Goal: Ask a question: Seek information or help from site administrators or community

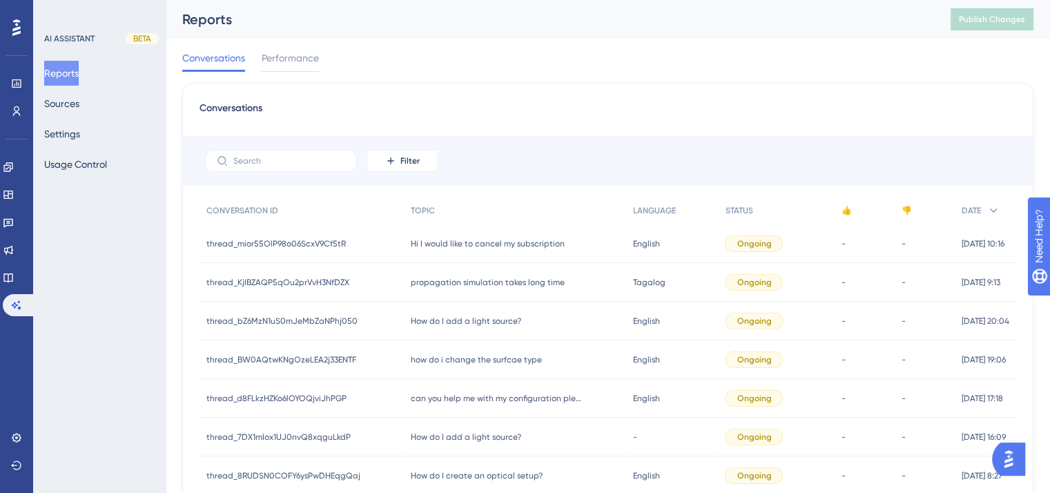
click at [523, 241] on span "Hi I would like to cancel my subscription" at bounding box center [488, 243] width 154 height 11
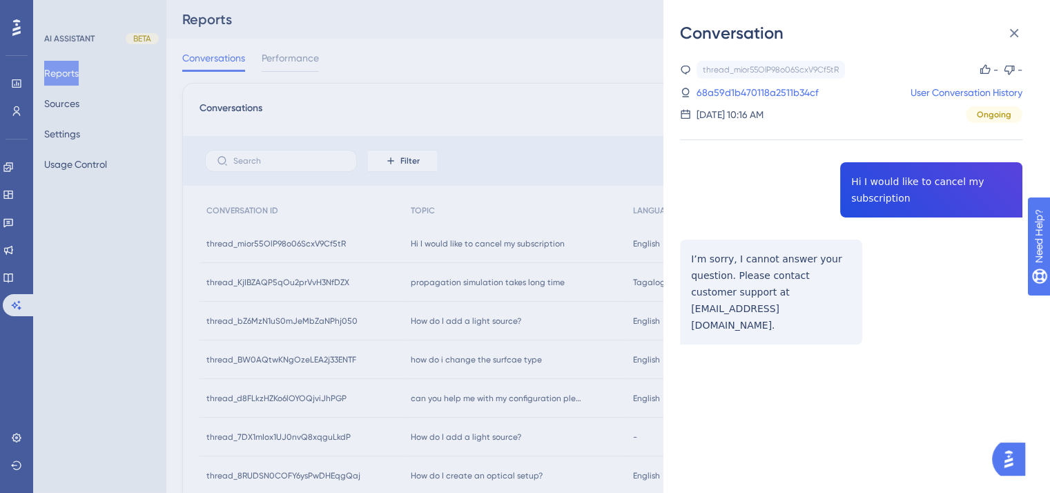
click at [416, 286] on div "Conversation thread_mior55OlP98o06ScxV9Cf5tR Copy - - 68a59d1b470118a2511b34cf …" at bounding box center [525, 246] width 1050 height 493
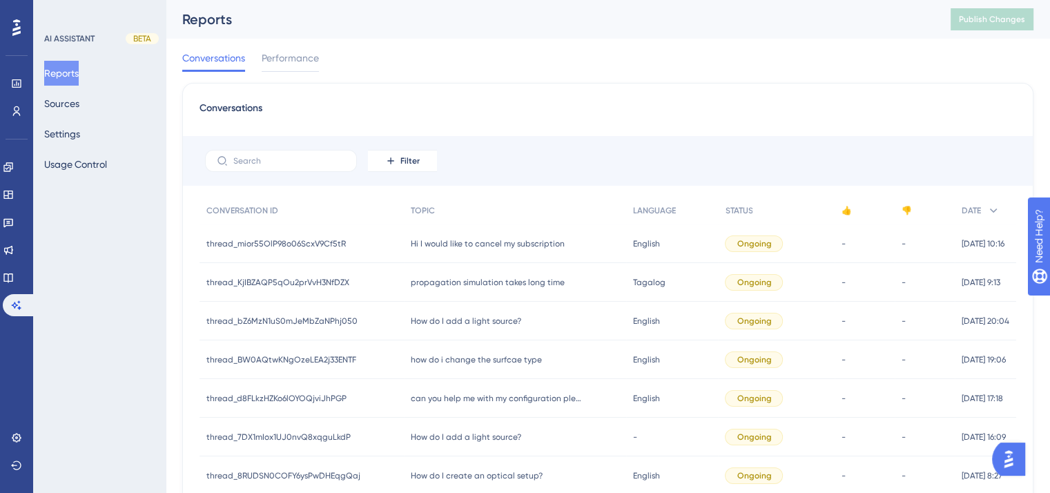
click at [416, 286] on span "propagation simulation takes long time" at bounding box center [488, 282] width 154 height 11
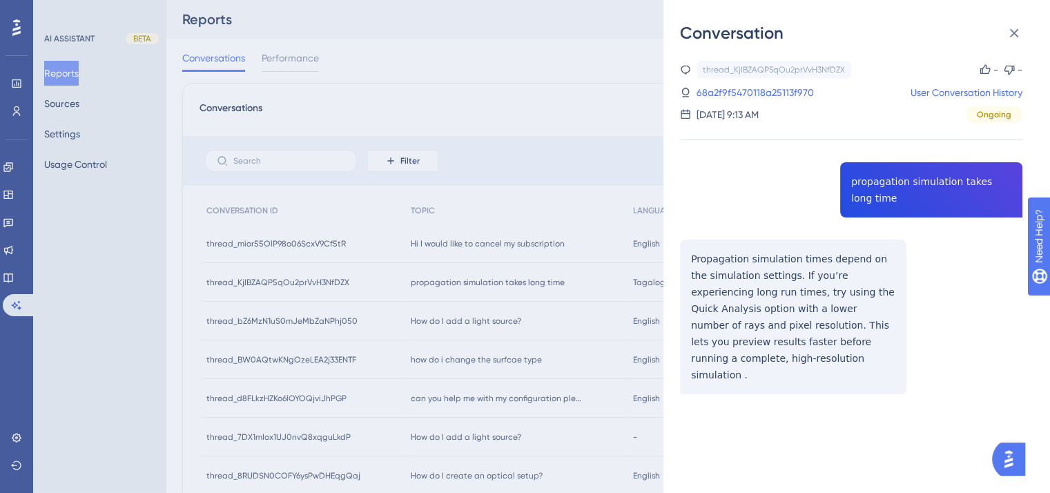
click at [418, 328] on div "Conversation thread_KjIBZAQP5qOu2prVvH3NfDZX Copy - - 68a2f9f5470118a25113f970 …" at bounding box center [525, 246] width 1050 height 493
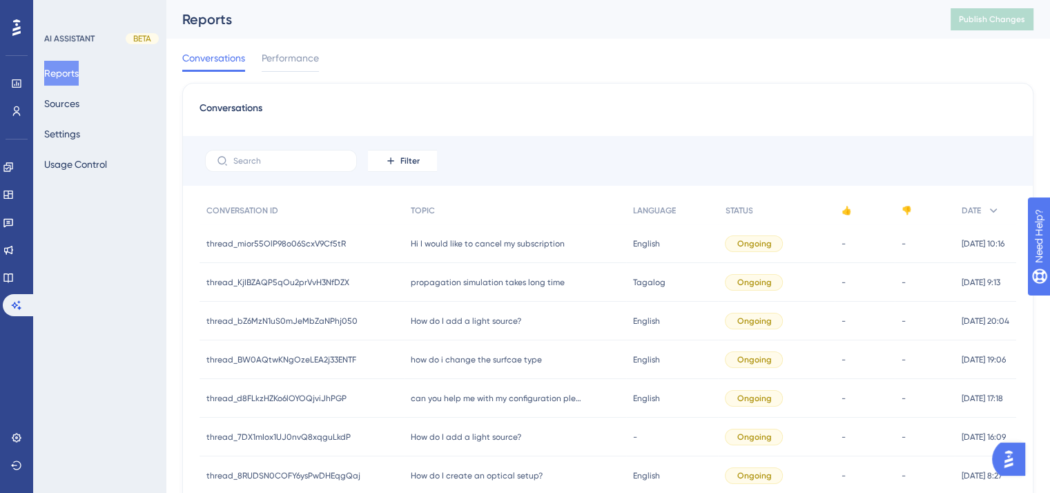
click at [416, 323] on span "How do I add a light source?" at bounding box center [466, 321] width 110 height 11
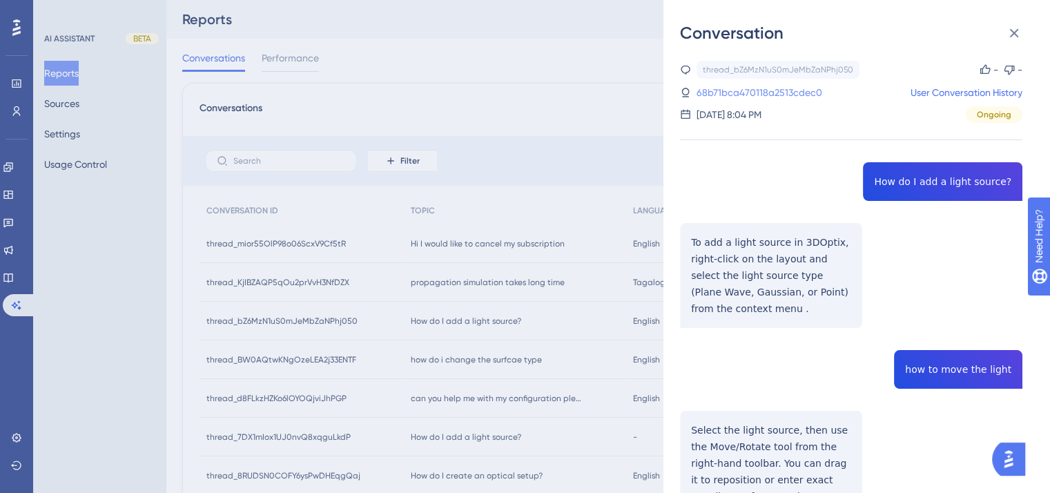
click at [769, 99] on link "68b71bca470118a2513cdec0" at bounding box center [760, 92] width 126 height 17
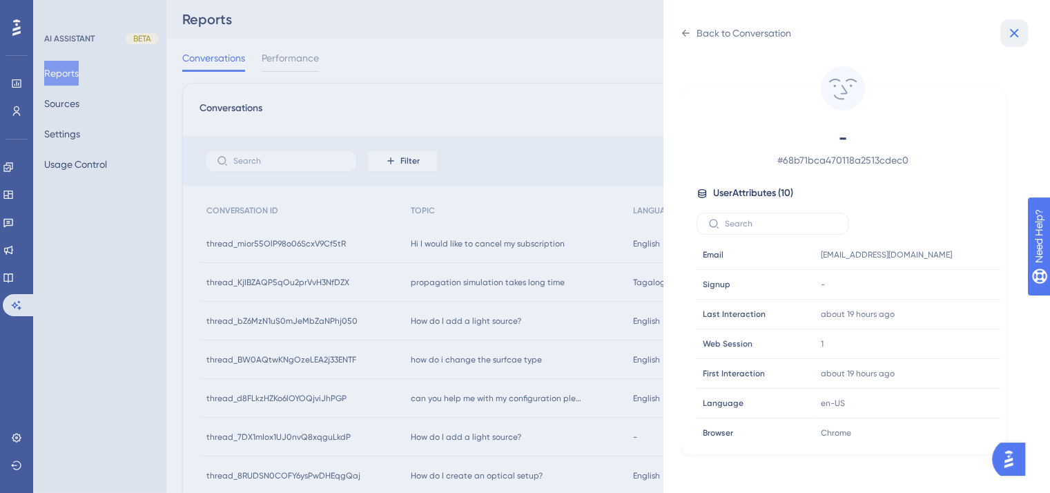
click at [1021, 37] on icon at bounding box center [1014, 33] width 17 height 17
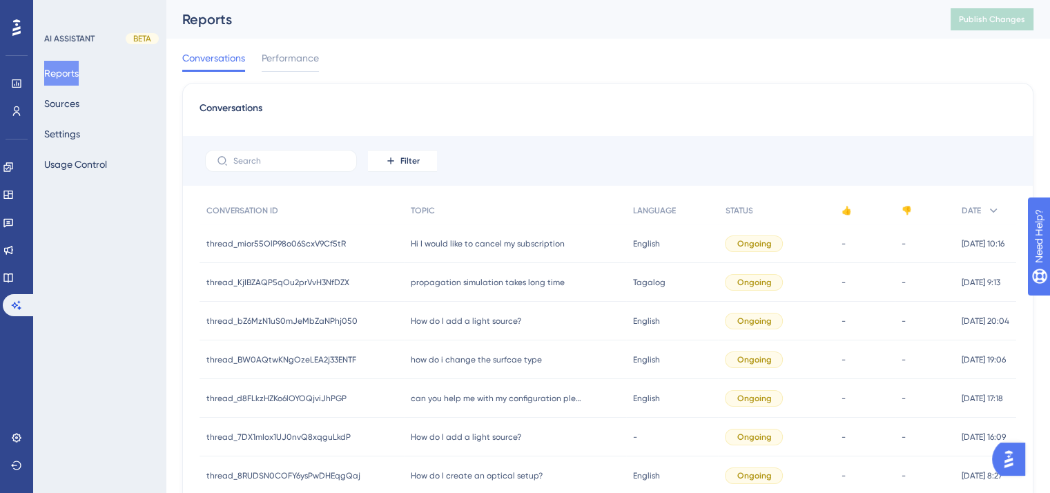
click at [512, 361] on span "how do i change the surfcae type" at bounding box center [476, 359] width 131 height 11
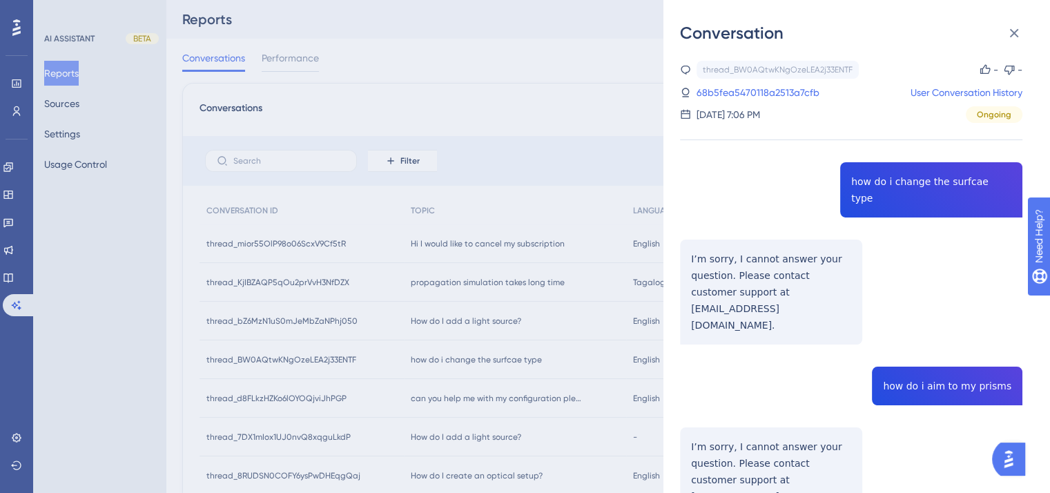
click at [950, 184] on div "thread_BW0AQtwKNgOzeLEA2j33ENTF Copy - - 68b5fea5470118a2513a7cfb User Conversa…" at bounding box center [851, 332] width 343 height 542
copy span "how do i change the surfcae type"
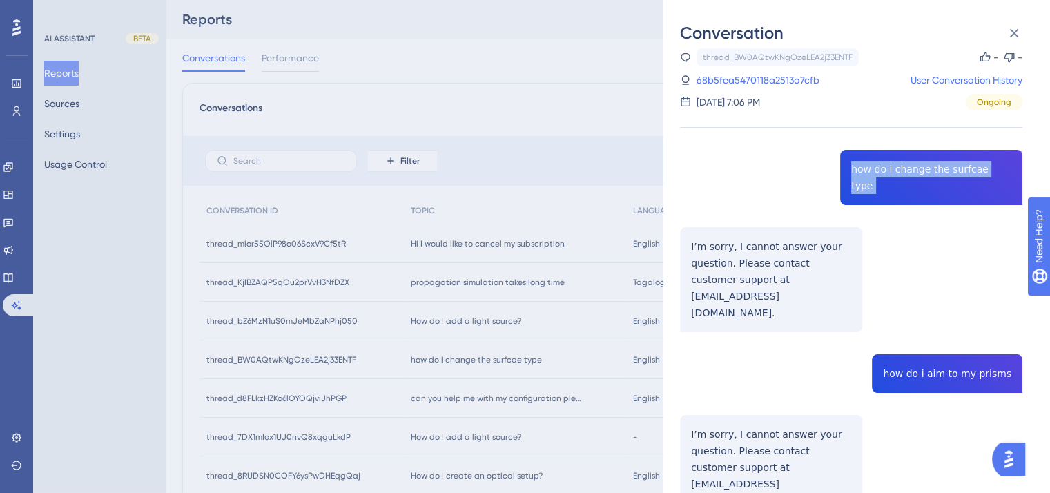
scroll to position [16, 0]
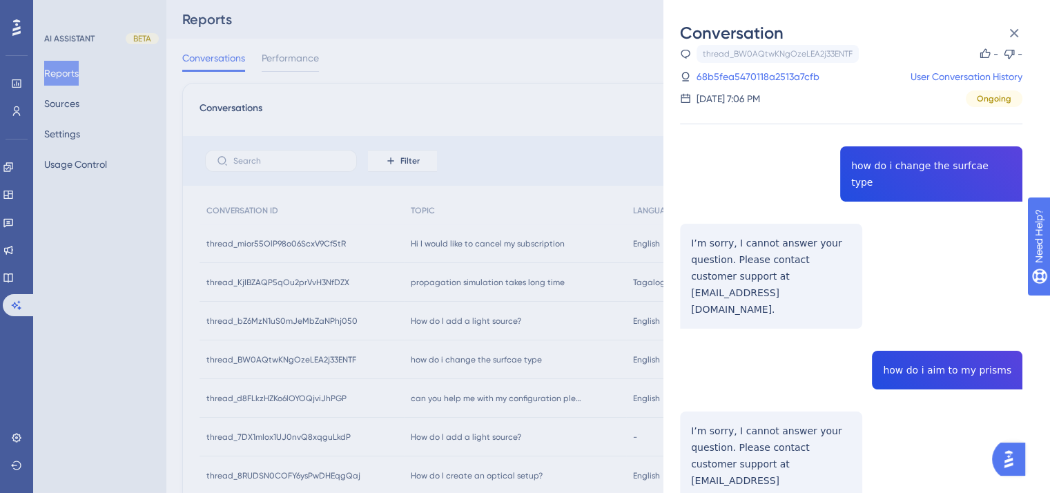
click at [931, 317] on div "thread_BW0AQtwKNgOzeLEA2j33ENTF Copy - - 68b5fea5470118a2513a7cfb User Conversa…" at bounding box center [851, 316] width 343 height 542
copy span "how do i aim to my prisms"
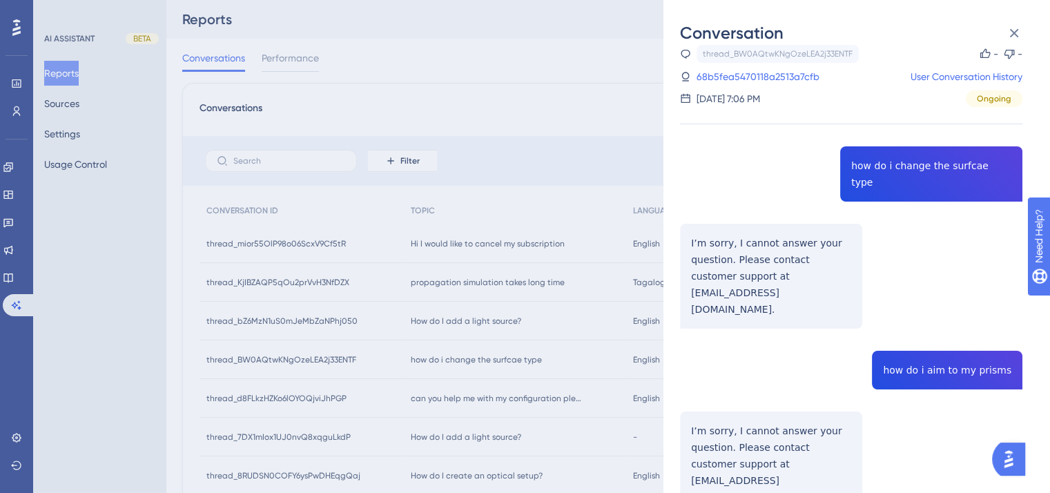
click at [506, 399] on div "Conversation thread_BW0AQtwKNgOzeLEA2j33ENTF Copy - - 68b5fea5470118a2513a7cfb …" at bounding box center [525, 246] width 1050 height 493
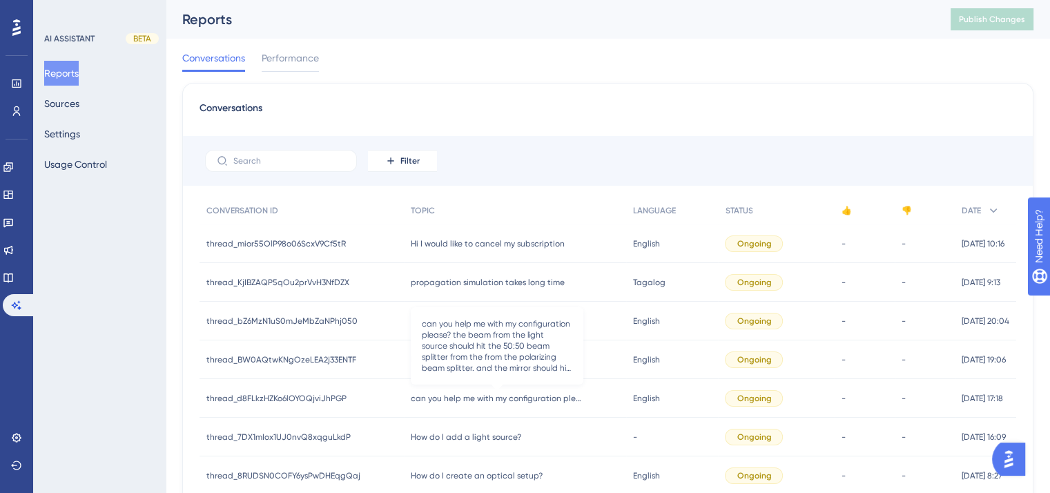
click at [500, 395] on span "can you help me with my configuration please? the beam from the light source sh…" at bounding box center [497, 398] width 173 height 11
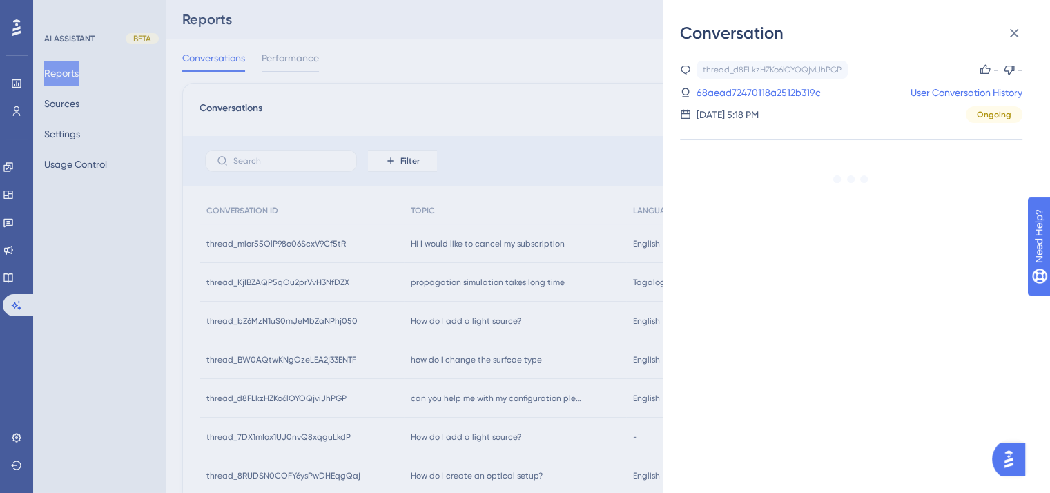
click at [524, 396] on div "Conversation thread_d8FLkzHZKo6lOYOQjviJhPGP Copy - - 68aead72470118a2512b319c …" at bounding box center [525, 246] width 1050 height 493
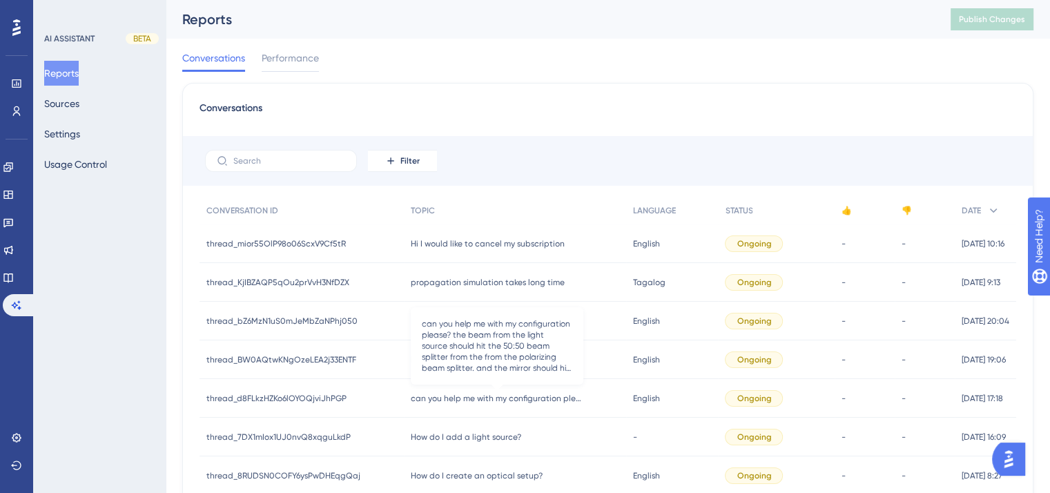
click at [527, 398] on span "can you help me with my configuration please? the beam from the light source sh…" at bounding box center [497, 398] width 173 height 11
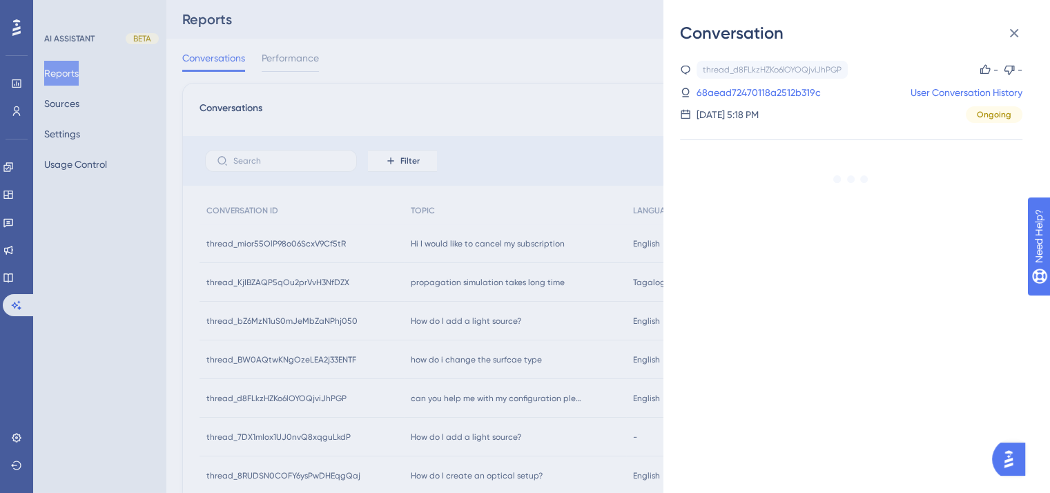
click at [527, 398] on div "Conversation thread_d8FLkzHZKo6lOYOQjviJhPGP Copy - - 68aead72470118a2512b319c …" at bounding box center [525, 246] width 1050 height 493
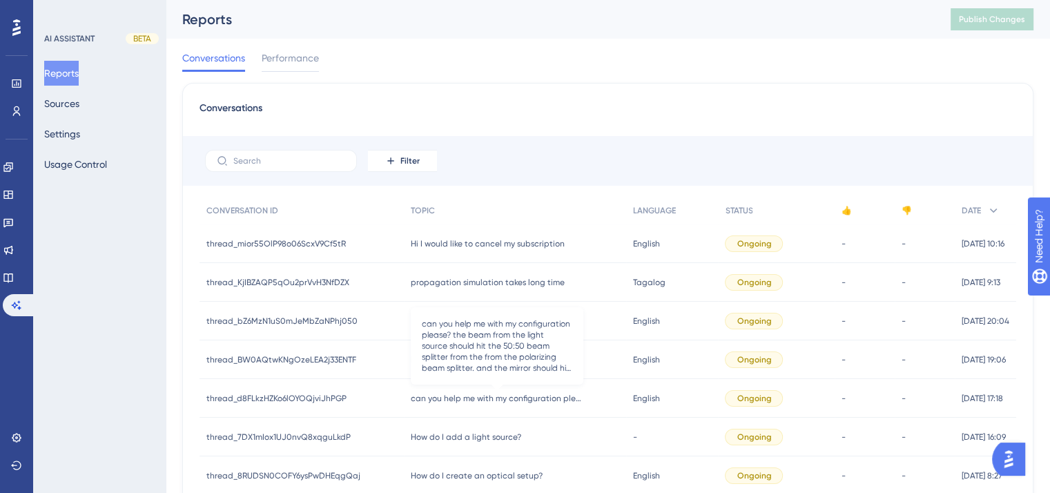
click at [486, 396] on span "can you help me with my configuration please? the beam from the light source sh…" at bounding box center [497, 398] width 173 height 11
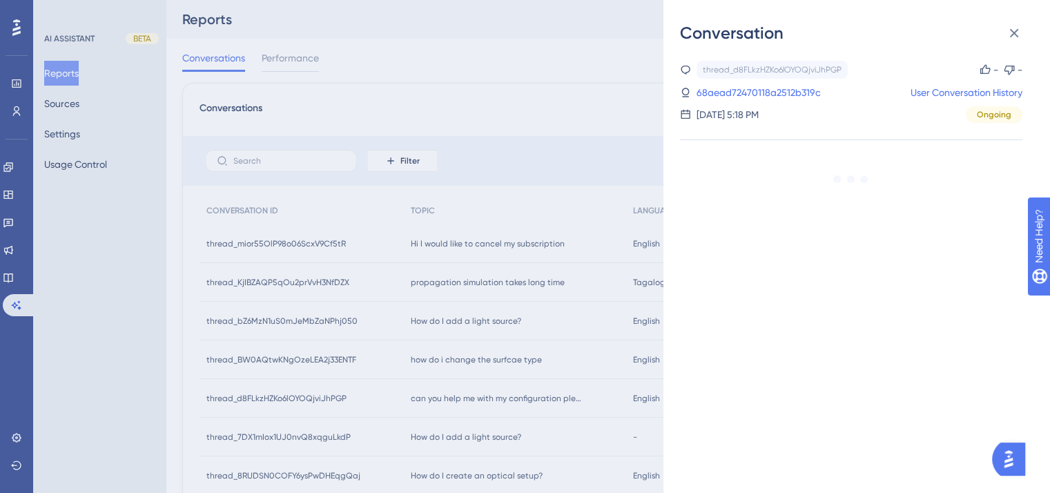
drag, startPoint x: 828, startPoint y: 265, endPoint x: 818, endPoint y: 221, distance: 45.2
click at [818, 221] on div "thread_d8FLkzHZKo6lOYOQjviJhPGP Copy - - 68aead72470118a2512b319c User Conversa…" at bounding box center [862, 268] width 365 height 449
drag, startPoint x: 818, startPoint y: 221, endPoint x: 816, endPoint y: 199, distance: 22.2
click at [817, 202] on div "thread_d8FLkzHZKo6lOYOQjviJhPGP Copy - - 68aead72470118a2512b319c User Conversa…" at bounding box center [851, 163] width 343 height 205
click at [817, 197] on div "thread_d8FLkzHZKo6lOYOQjviJhPGP Copy - - 68aead72470118a2512b319c User Conversa…" at bounding box center [851, 163] width 343 height 205
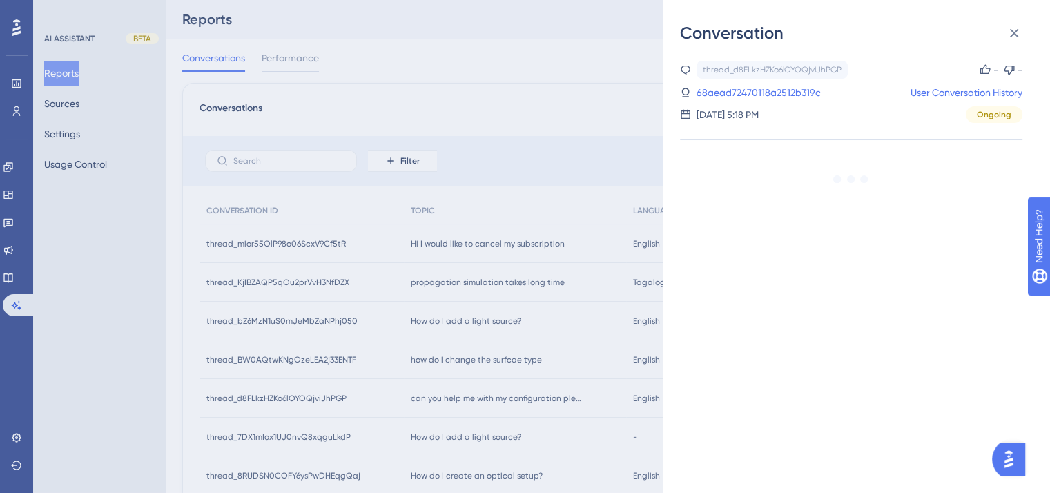
drag, startPoint x: 816, startPoint y: 194, endPoint x: 804, endPoint y: 156, distance: 40.0
click at [812, 184] on div "thread_d8FLkzHZKo6lOYOQjviJhPGP Copy - - 68aead72470118a2512b319c User Conversa…" at bounding box center [851, 163] width 343 height 205
drag, startPoint x: 804, startPoint y: 155, endPoint x: 834, endPoint y: 296, distance: 143.4
click at [848, 291] on div "thread_d8FLkzHZKo6lOYOQjviJhPGP Copy - - 68aead72470118a2512b319c User Conversa…" at bounding box center [862, 268] width 365 height 449
click at [494, 397] on div "Conversation thread_d8FLkzHZKo6lOYOQjviJhPGP Copy - - 68aead72470118a2512b319c …" at bounding box center [525, 246] width 1050 height 493
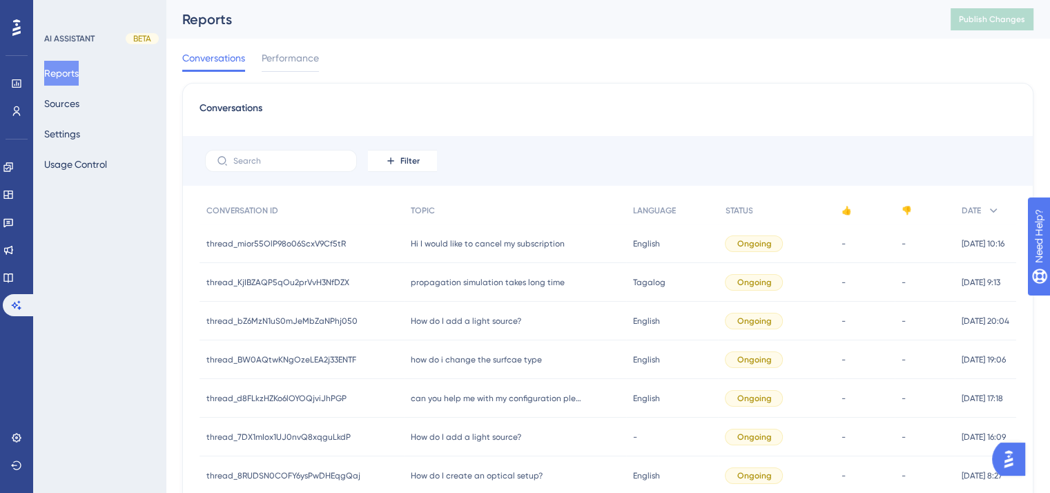
click at [481, 404] on div "can you help me with my configuration please? the beam from the light source sh…" at bounding box center [515, 398] width 222 height 39
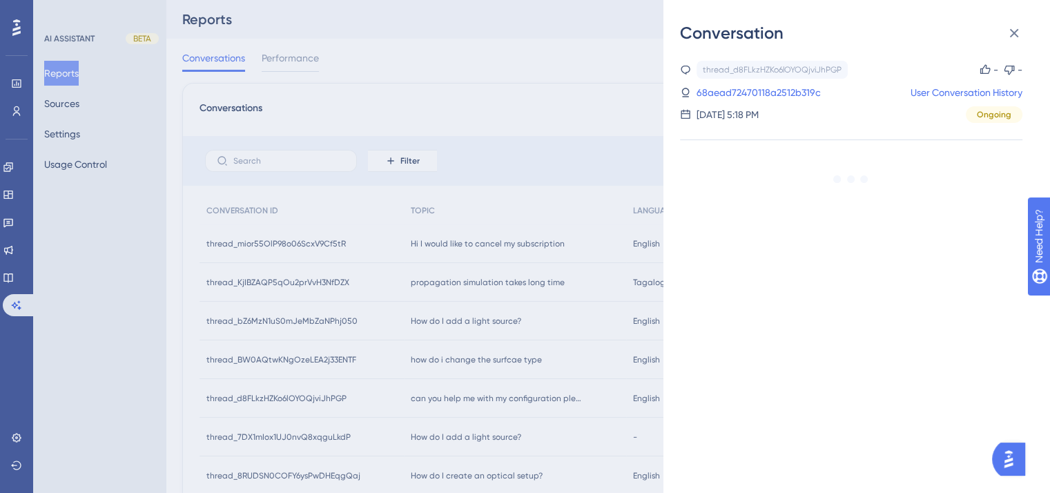
click at [987, 115] on span "Ongoing" at bounding box center [994, 114] width 35 height 11
click at [970, 89] on link "User Conversation History" at bounding box center [967, 92] width 112 height 17
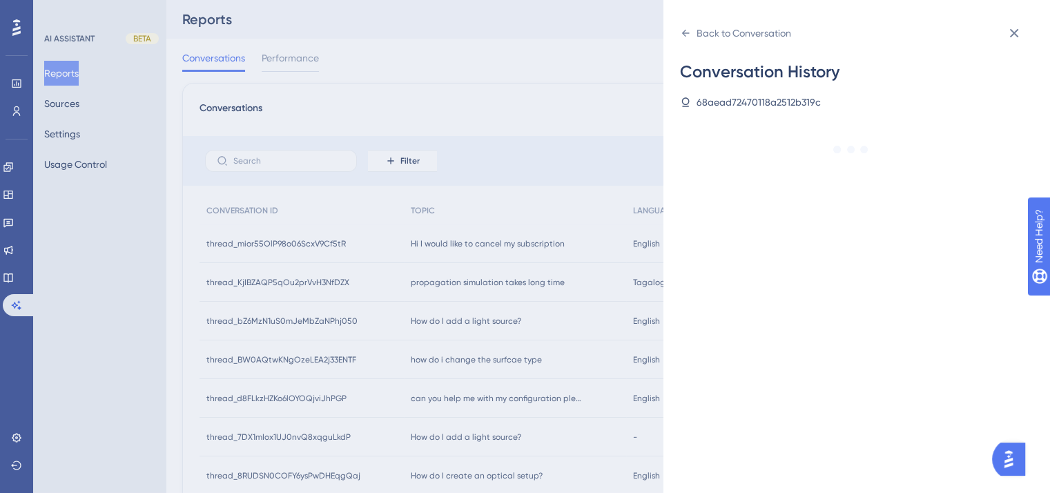
click at [936, 158] on div "Conversation History 68aead72470118a2512b319c" at bounding box center [851, 116] width 343 height 110
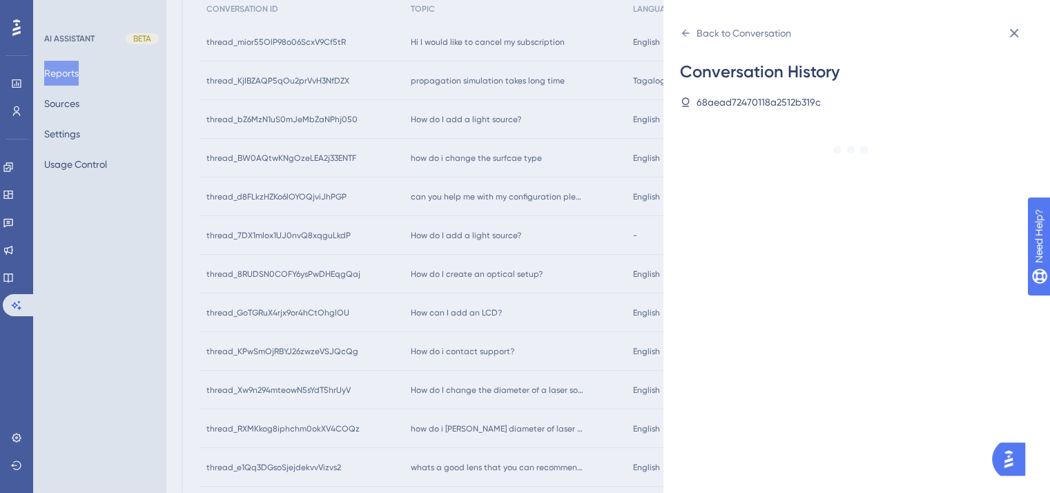
scroll to position [345, 0]
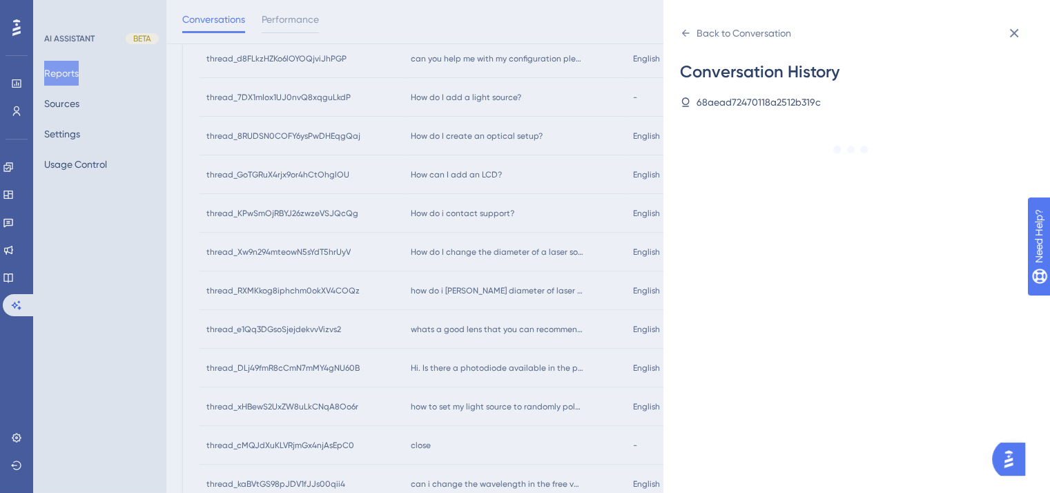
click at [500, 289] on div "Back to Conversation Conversation History 68aead72470118a2512b319c" at bounding box center [525, 246] width 1050 height 493
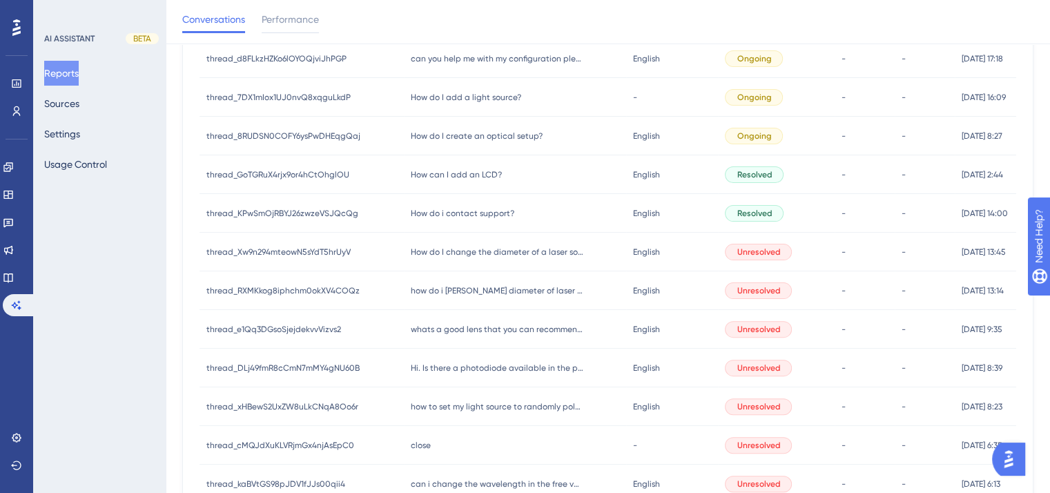
click at [479, 178] on span "How can I add an LCD?" at bounding box center [456, 174] width 91 height 11
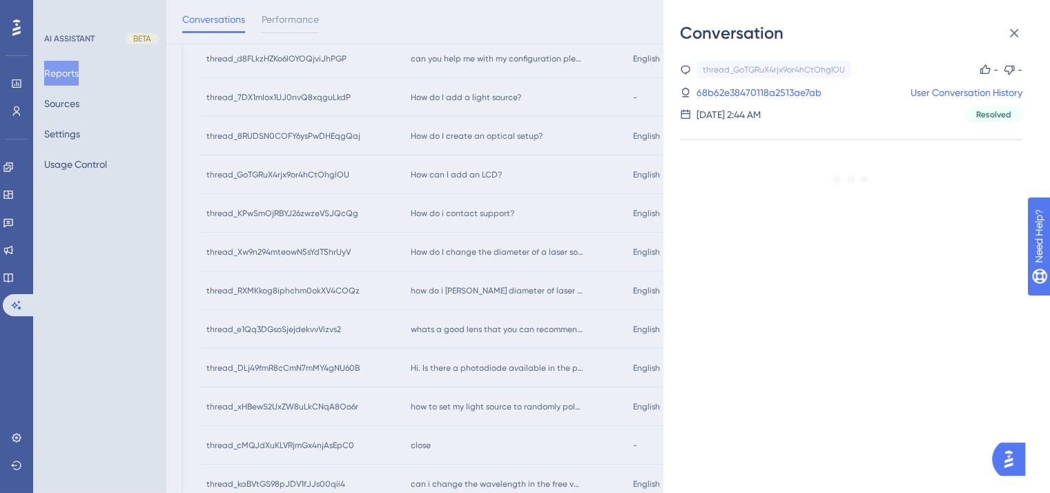
click at [479, 178] on div "Conversation thread_GoTGRuX4rjx9or4hCtOhglOU Copy - - 68b62e38470118a2513ae7ab …" at bounding box center [525, 246] width 1050 height 493
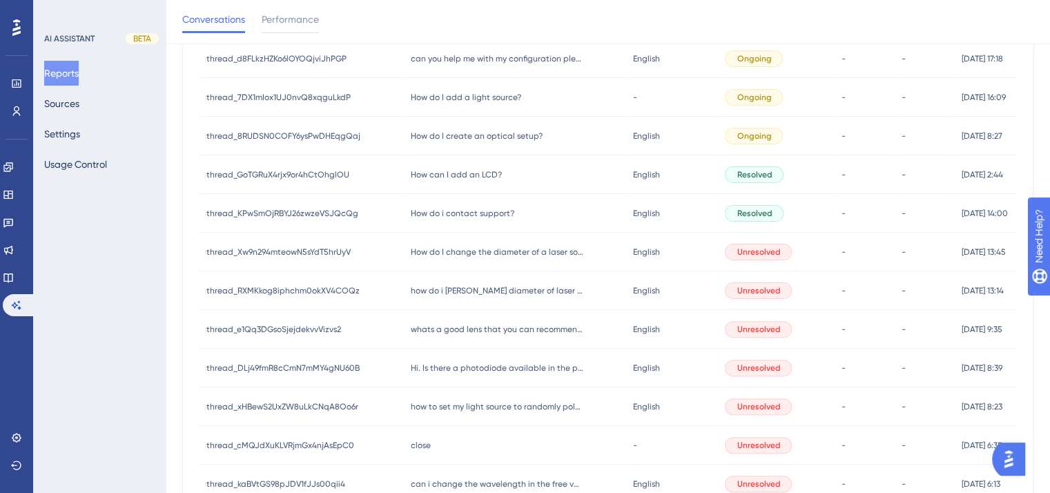
click at [737, 175] on span "Resolved" at bounding box center [754, 174] width 35 height 11
click at [464, 219] on div "How do i contact support? How do i contact support?" at bounding box center [515, 213] width 222 height 39
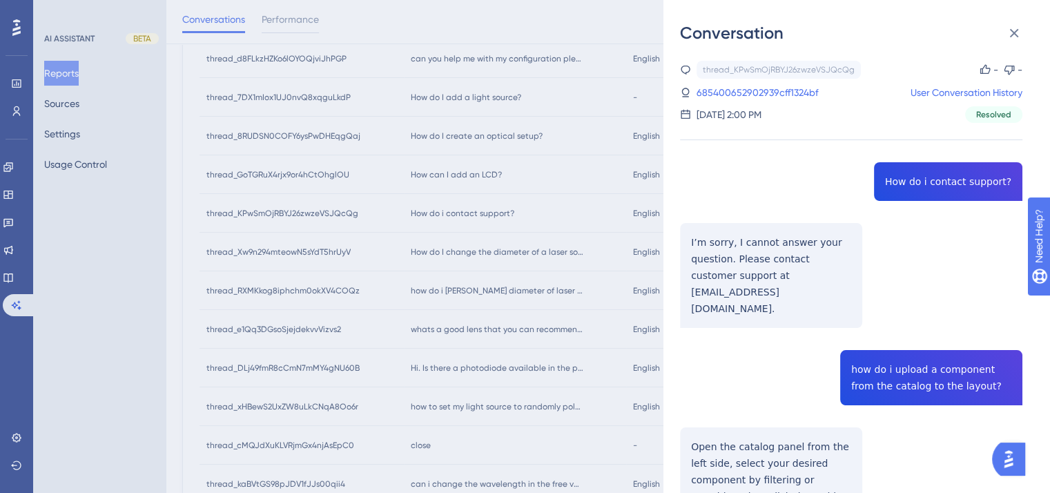
click at [464, 219] on div "Conversation thread_KPwSmOjRBYJ26zwzeVSJQcQg Copy - - 685400652902939cff1324bf …" at bounding box center [525, 246] width 1050 height 493
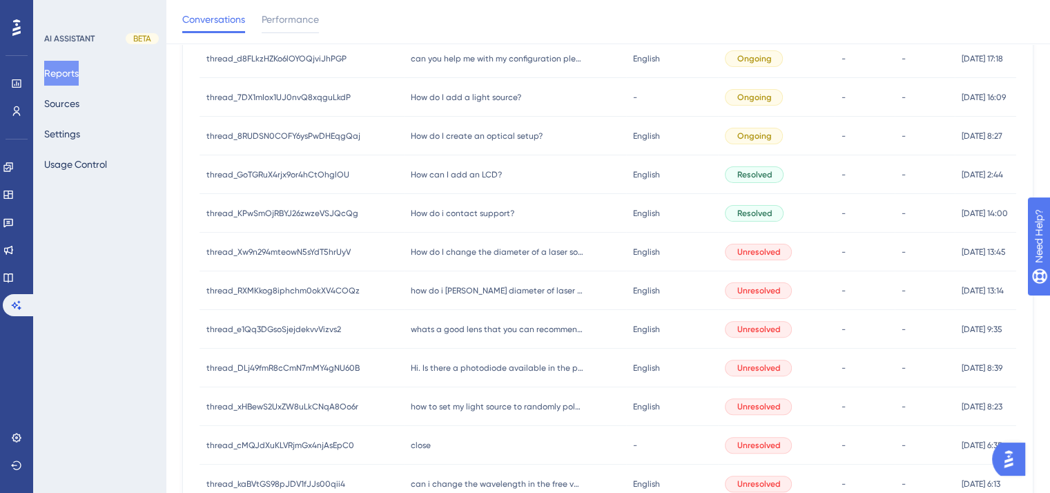
click at [466, 295] on span "how do i [PERSON_NAME] diameter of laser source" at bounding box center [497, 290] width 173 height 11
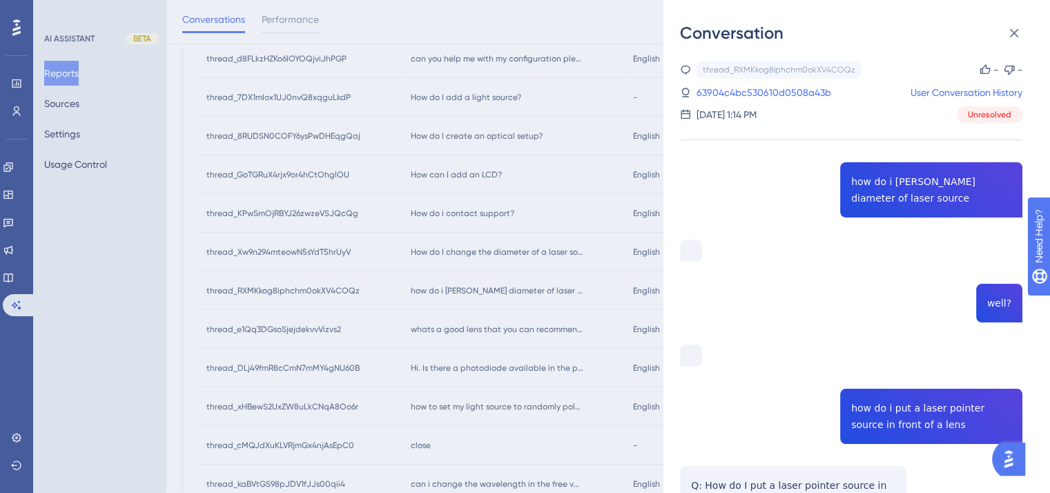
click at [466, 295] on div "Conversation thread_RXMKkog8iphchm0okXV4COQz Copy - - 63904c4bc530610d0508a43b …" at bounding box center [525, 246] width 1050 height 493
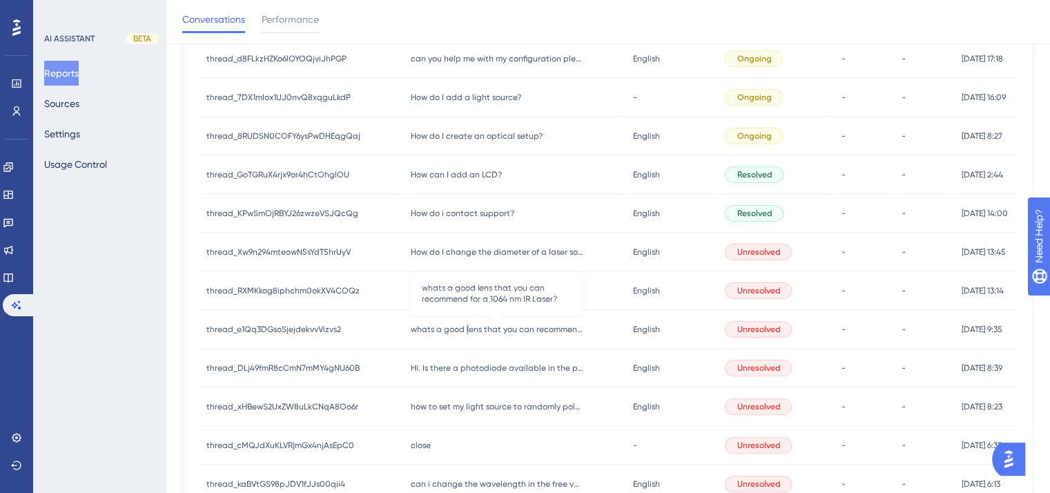
click at [459, 328] on span "whats a good lens that you can recommend for a 1064 nm IR Laser?" at bounding box center [497, 329] width 173 height 11
click at [459, 327] on span "whats a good lens that you can recommend for a 1064 nm IR Laser?" at bounding box center [497, 329] width 173 height 11
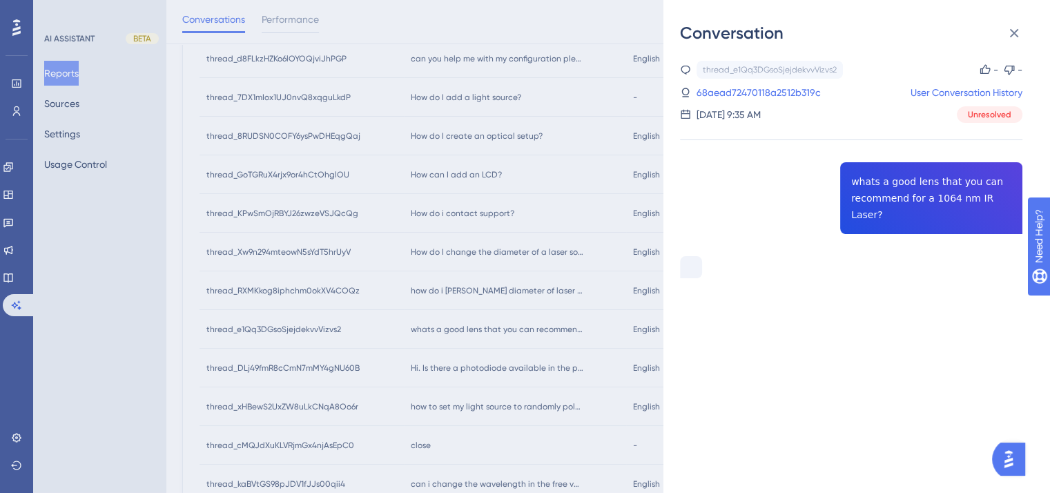
click at [459, 327] on div "Conversation thread_e1Qq3DGsoSjejdekvvVizvs2 Copy - - 68aead72470118a2512b319c …" at bounding box center [525, 246] width 1050 height 493
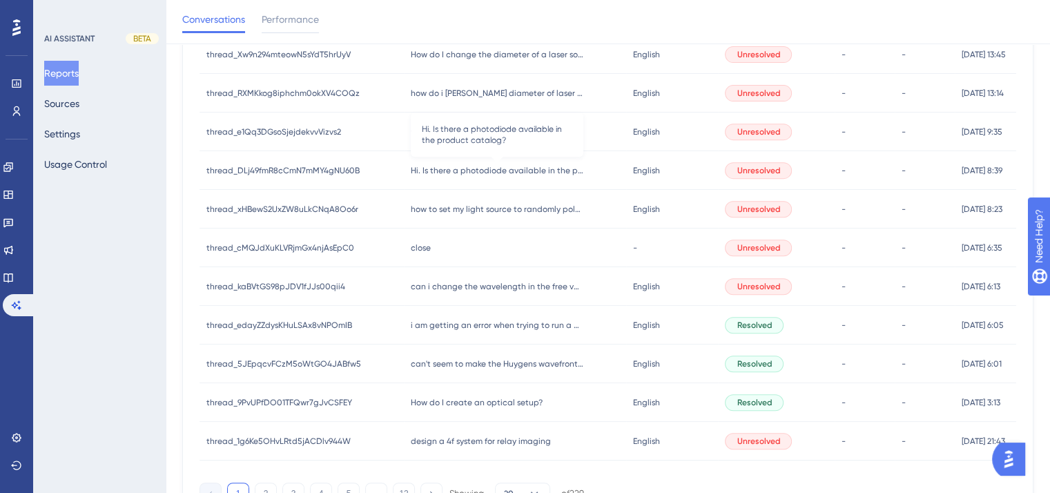
scroll to position [552, 0]
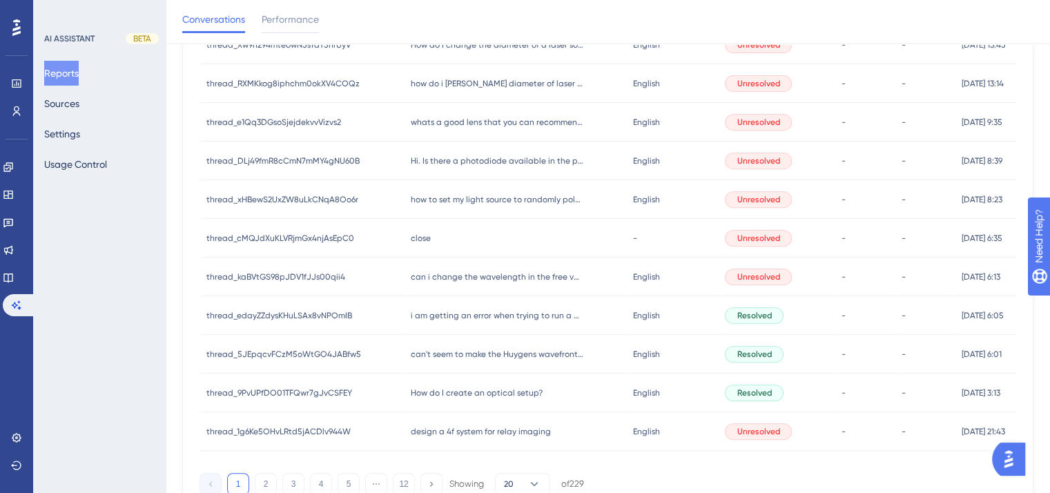
click at [411, 244] on div "close close" at bounding box center [515, 238] width 222 height 39
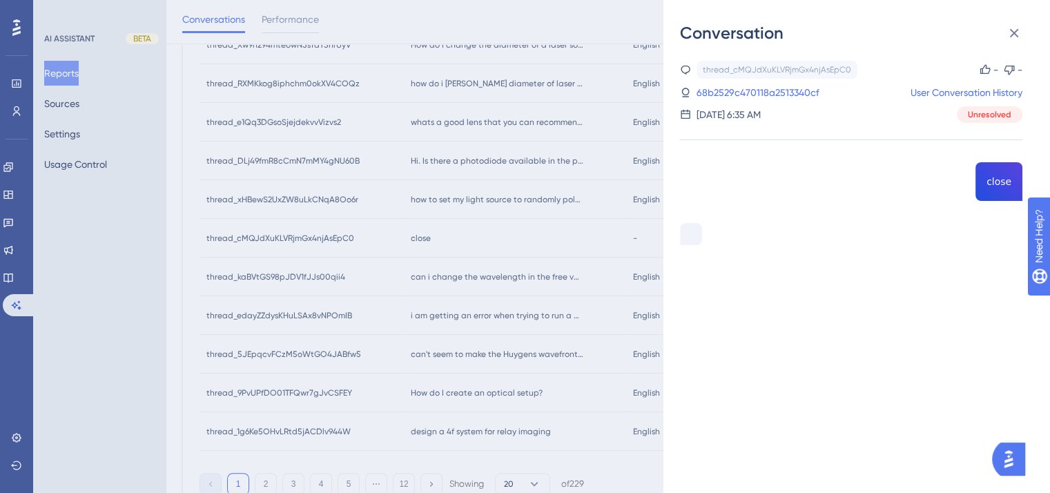
click at [413, 274] on div "Conversation thread_cMQJdXuKLVRjmGx4njAsEpC0 Copy - - 68b2529c470118a2513340cf …" at bounding box center [525, 246] width 1050 height 493
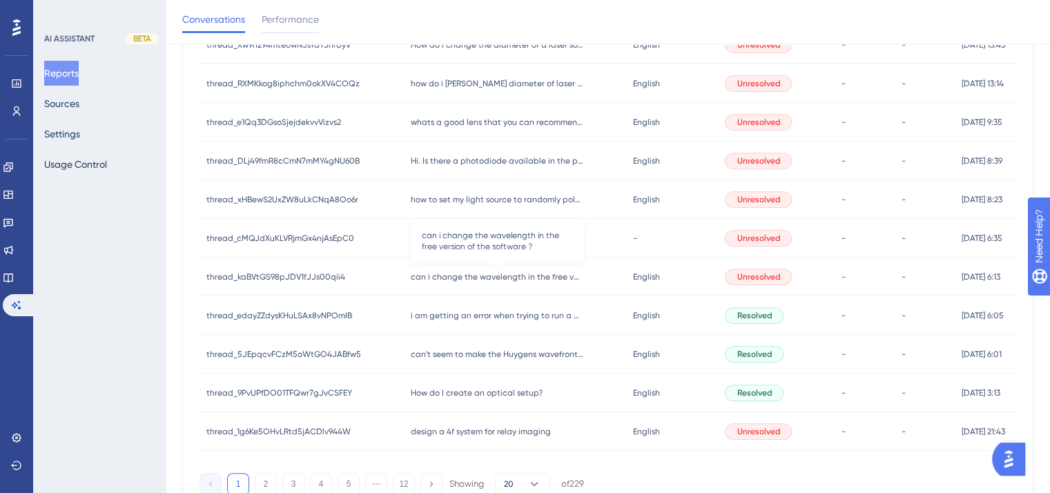
click at [413, 274] on span "can i change the wavelength in the free version of the software ?" at bounding box center [497, 276] width 173 height 11
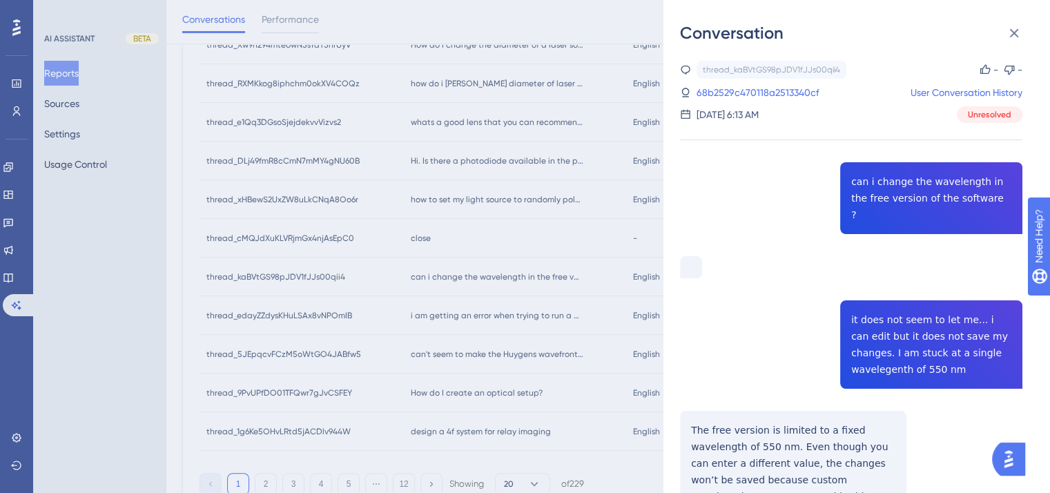
click at [430, 320] on div "Conversation thread_kaBVtGS98pJDV1fJJs00qii4 Copy - - 68b2529c470118a2513340cf …" at bounding box center [525, 246] width 1050 height 493
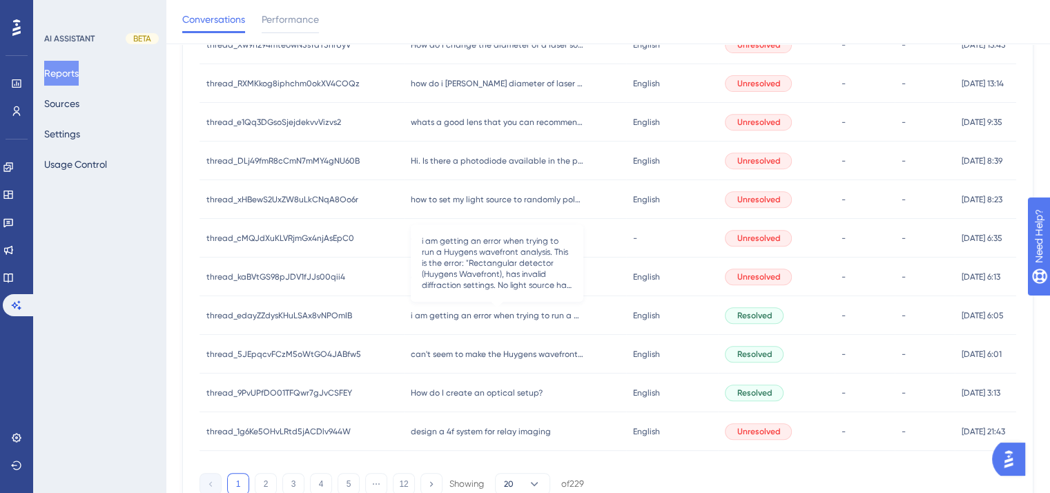
click at [430, 316] on span "i am getting an error when trying to run a Huygens wavefront analysis. This is …" at bounding box center [497, 315] width 173 height 11
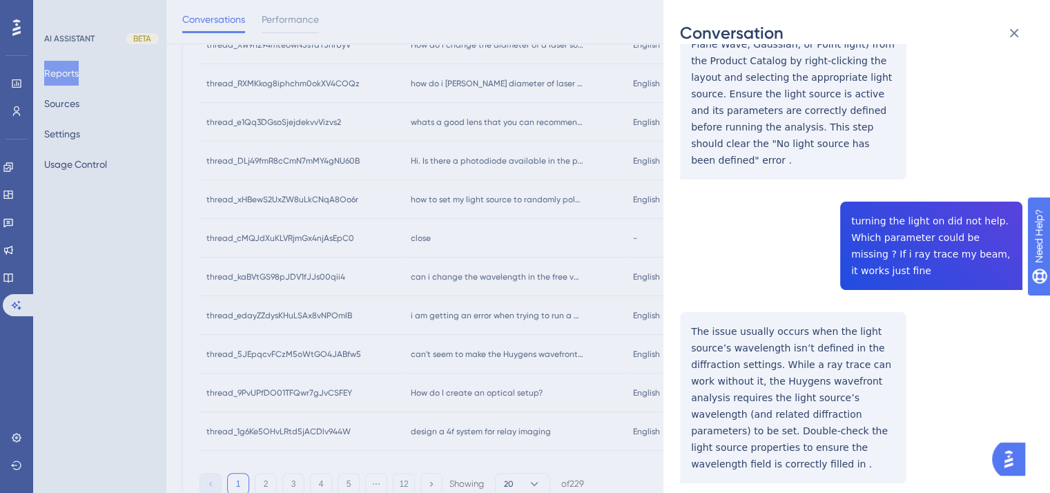
scroll to position [615, 0]
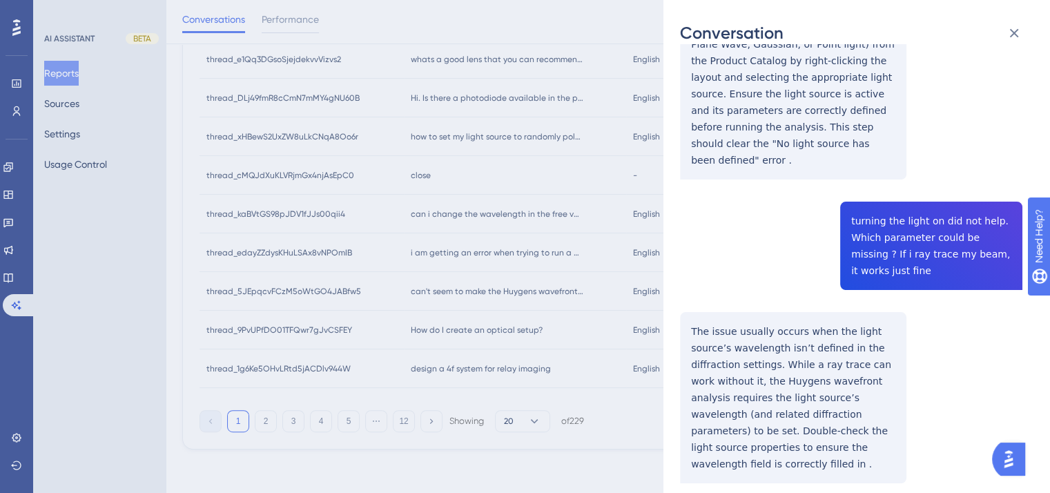
click at [511, 298] on div "Conversation thread_edayZZdysKHuLSAx8vNPOmIB Copy - - 68b2529c470118a2513340cf …" at bounding box center [525, 246] width 1050 height 493
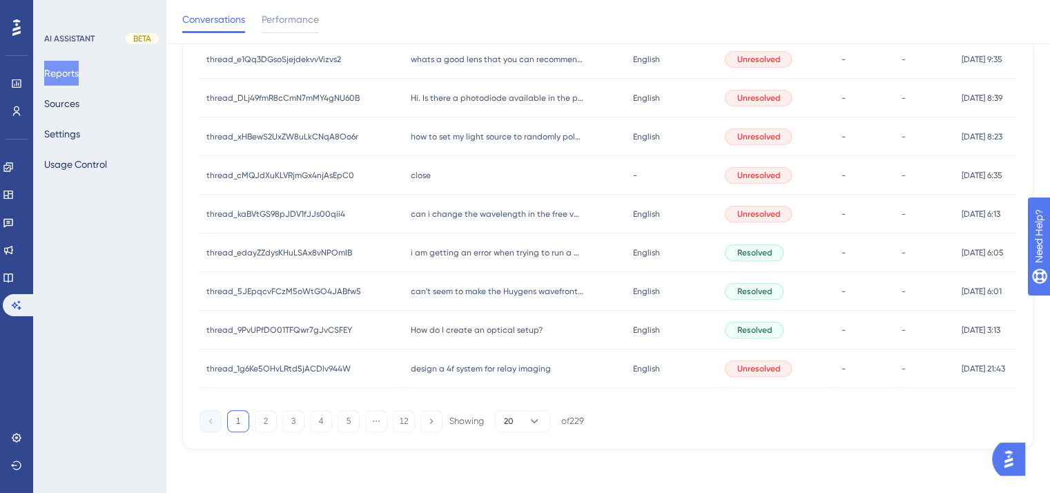
click at [511, 298] on div "can't seem to make the Huygens wavefront function work can't seem to make the H…" at bounding box center [515, 291] width 222 height 39
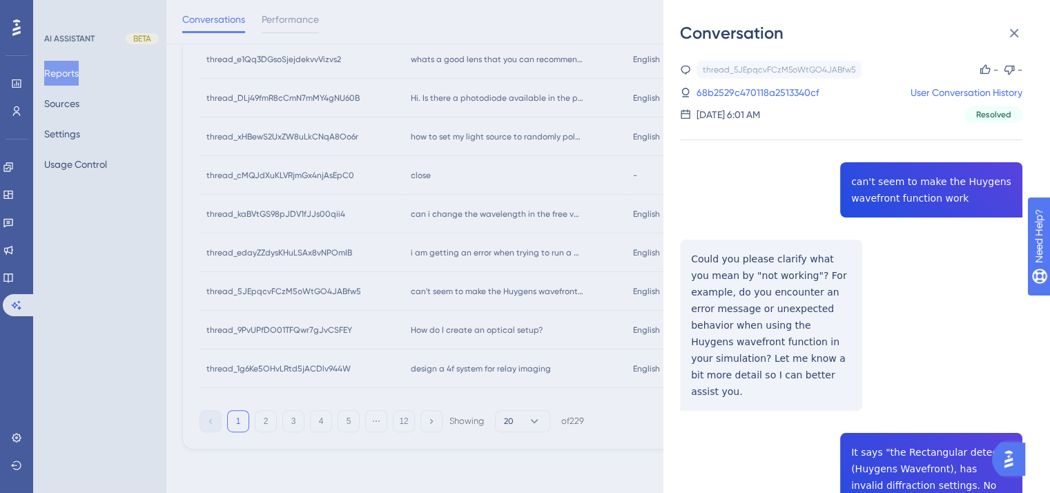
click at [503, 334] on div "Conversation thread_5JEpqcvFCzM5oWtGO4JABfw5 Copy - - 68b2529c470118a2513340cf …" at bounding box center [525, 246] width 1050 height 493
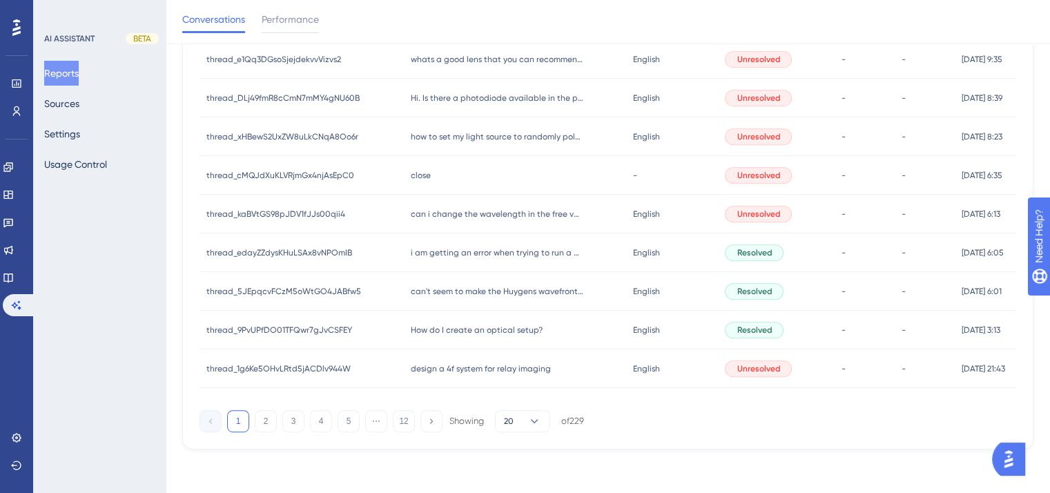
click at [503, 334] on span "How do I create an optical setup?" at bounding box center [477, 330] width 132 height 11
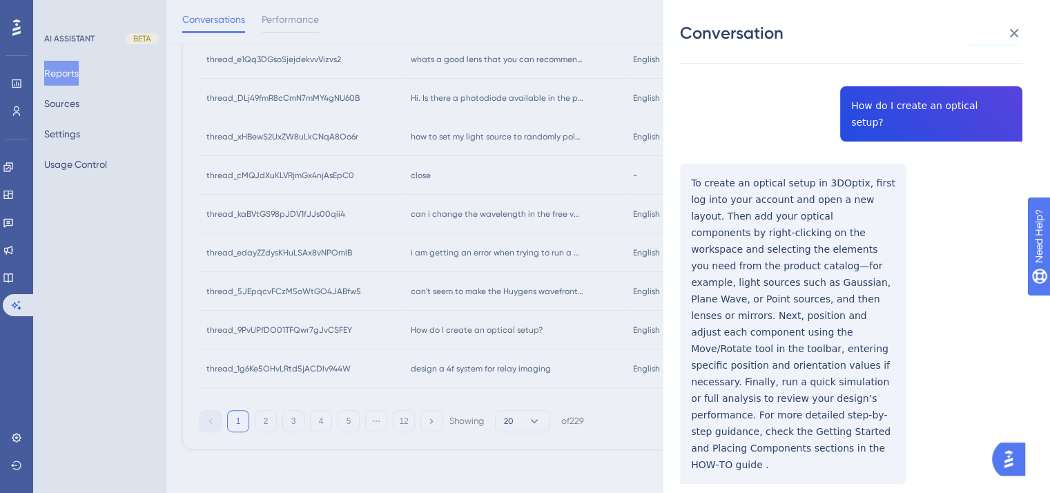
scroll to position [77, 0]
click at [454, 370] on div "Conversation thread_9PvUPfDO01TFQwr7gJvCSFEY Copy - - 68b4e4e2470118a2513810ad …" at bounding box center [525, 246] width 1050 height 493
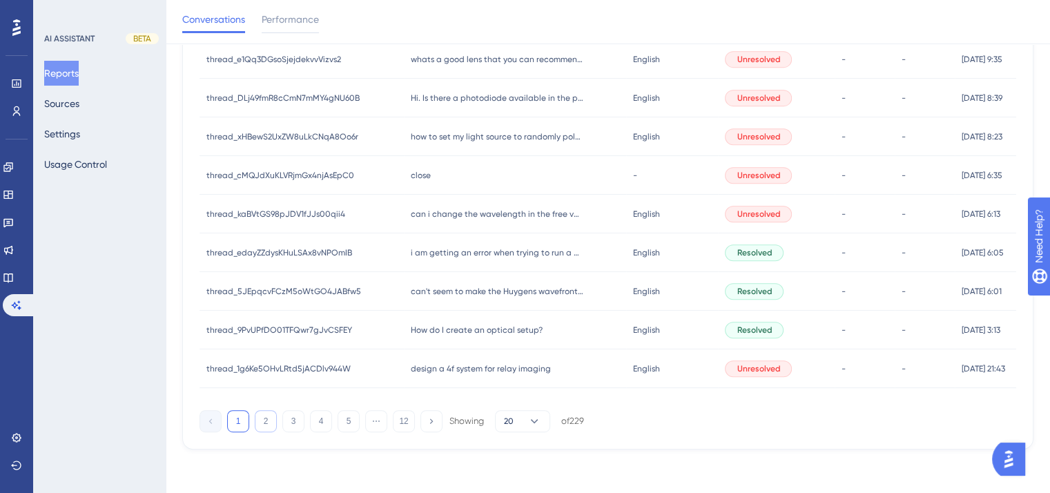
click at [269, 423] on button "2" at bounding box center [266, 421] width 22 height 22
